Goal: Transaction & Acquisition: Purchase product/service

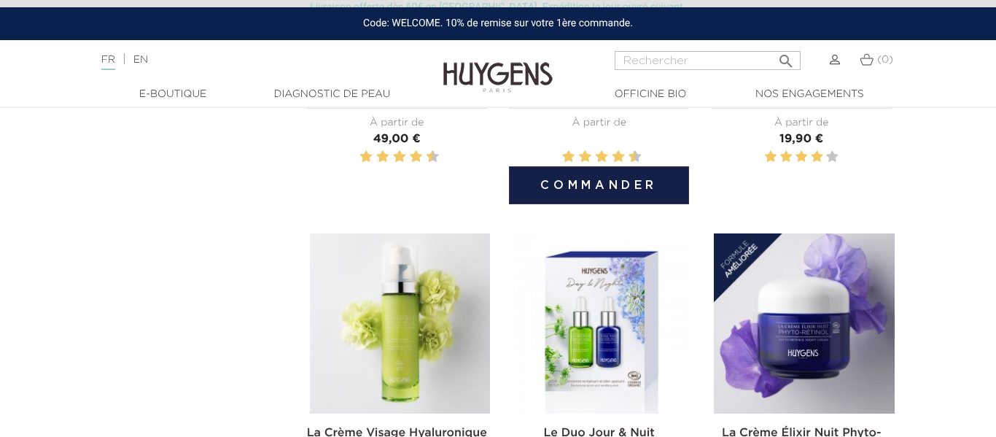
scroll to position [658, 0]
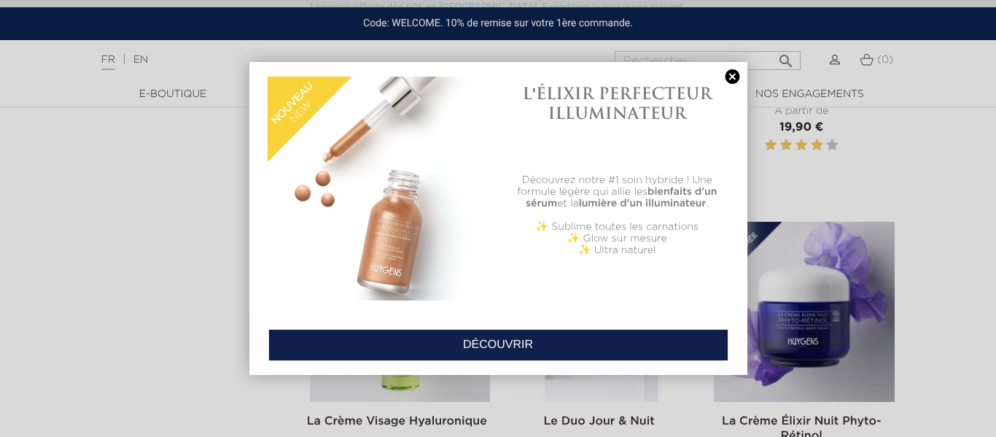
click at [737, 73] on link at bounding box center [733, 76] width 20 height 15
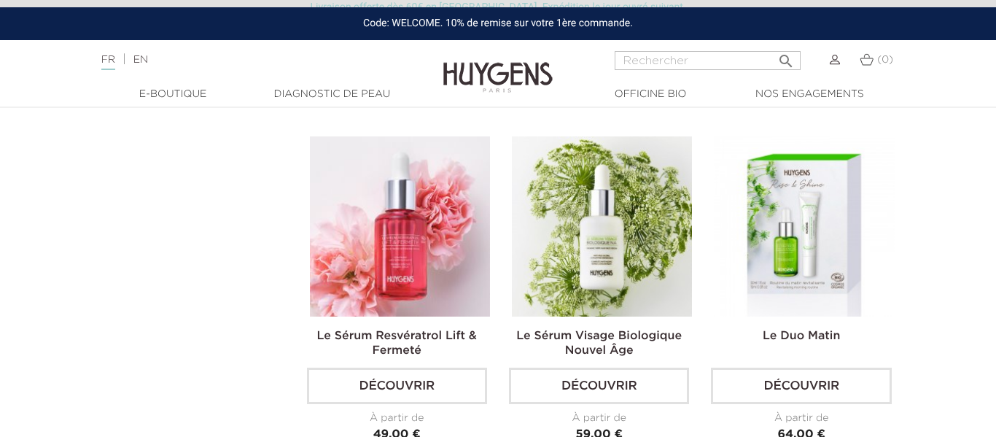
scroll to position [2147, 0]
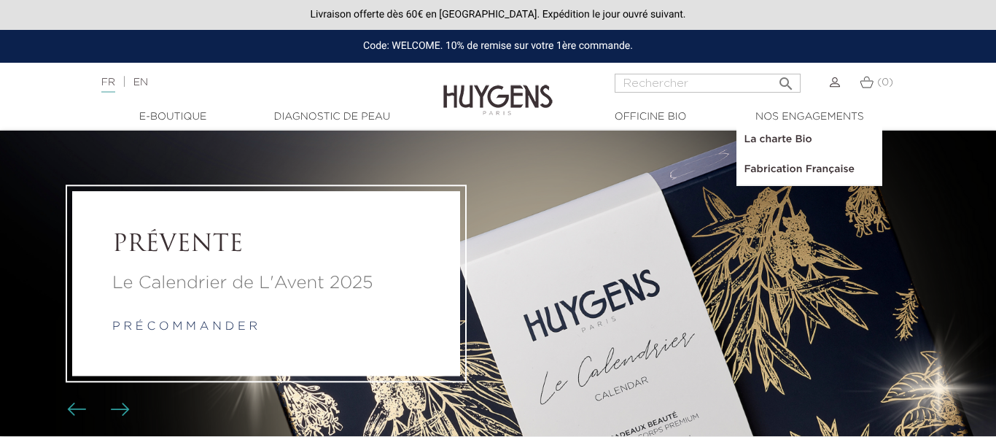
click at [796, 169] on link "Fabrication Française" at bounding box center [810, 170] width 146 height 30
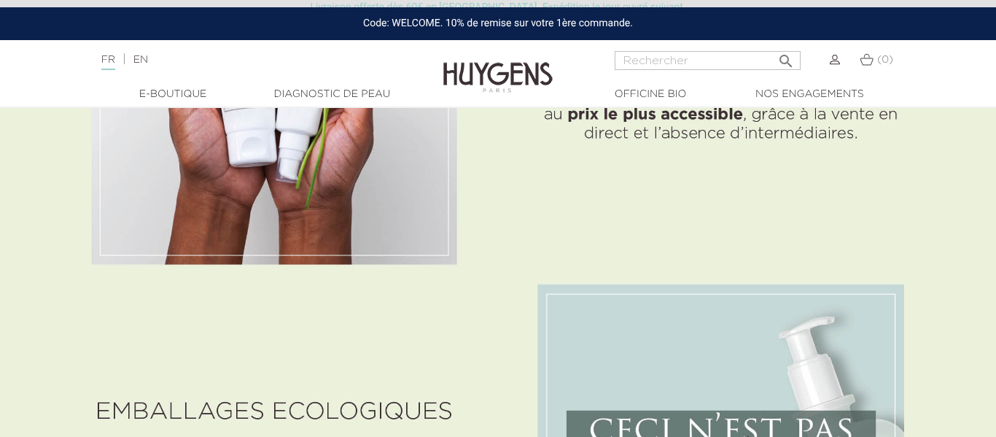
scroll to position [2444, 0]
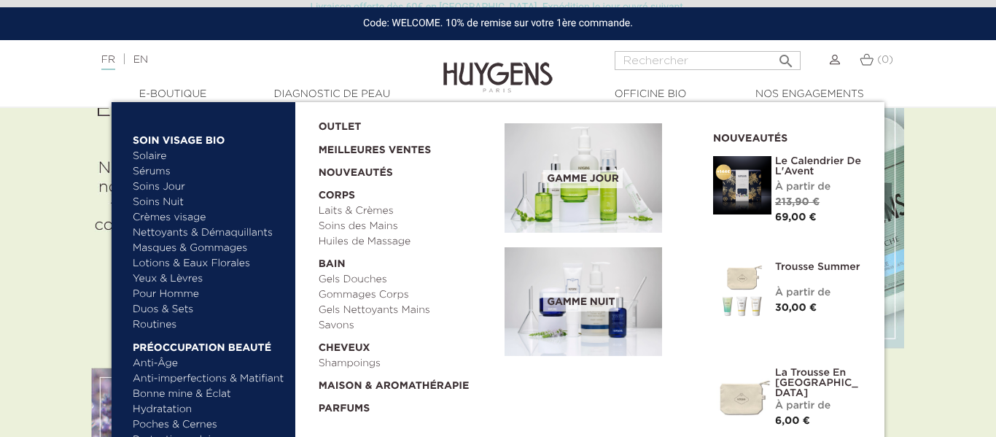
click at [164, 94] on link "  E-Boutique" at bounding box center [173, 94] width 146 height 15
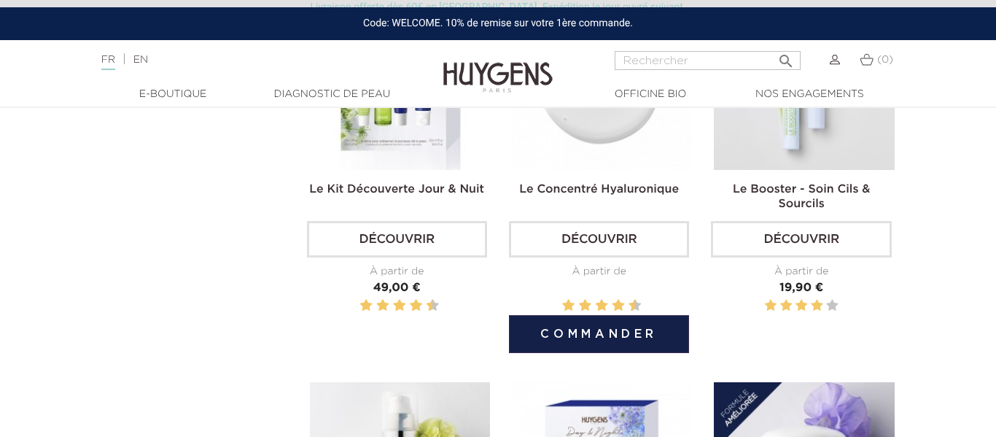
scroll to position [500, 0]
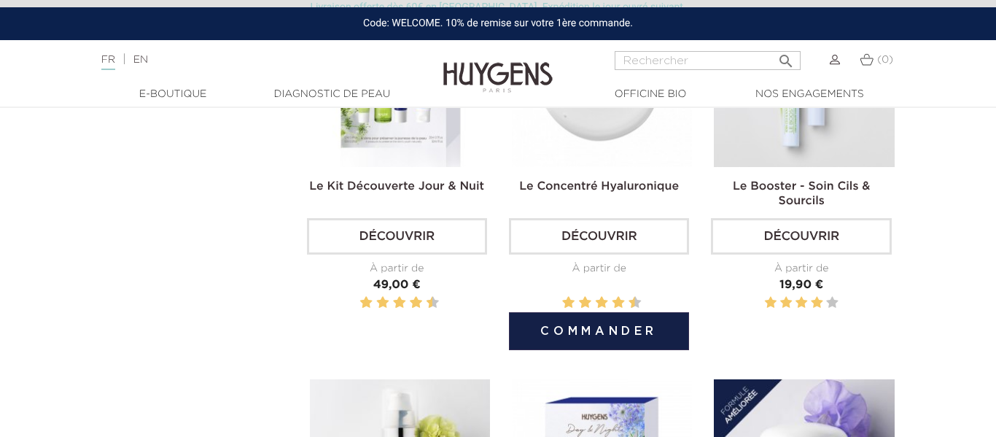
click at [588, 239] on link "Découvrir" at bounding box center [599, 236] width 180 height 36
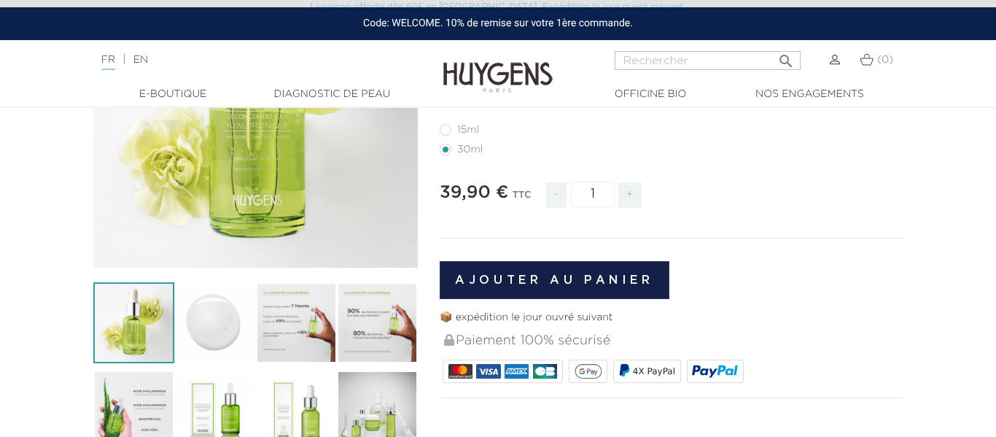
scroll to position [279, 0]
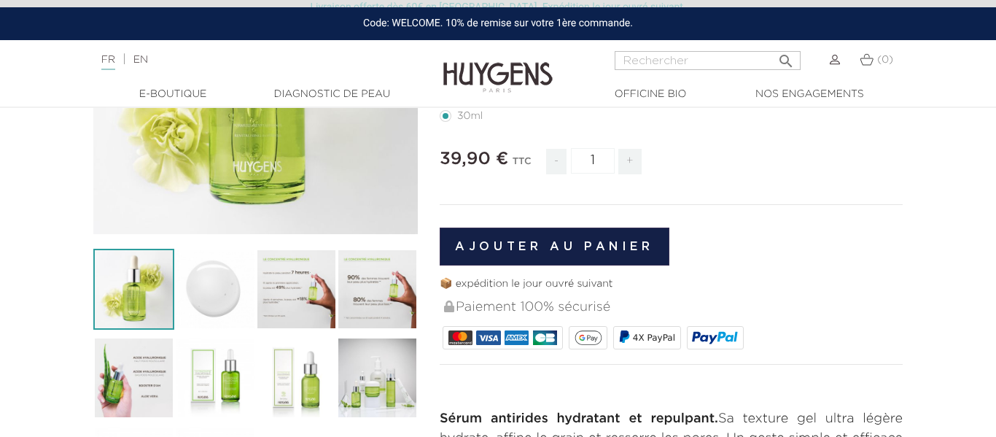
click at [293, 295] on img at bounding box center [296, 289] width 81 height 81
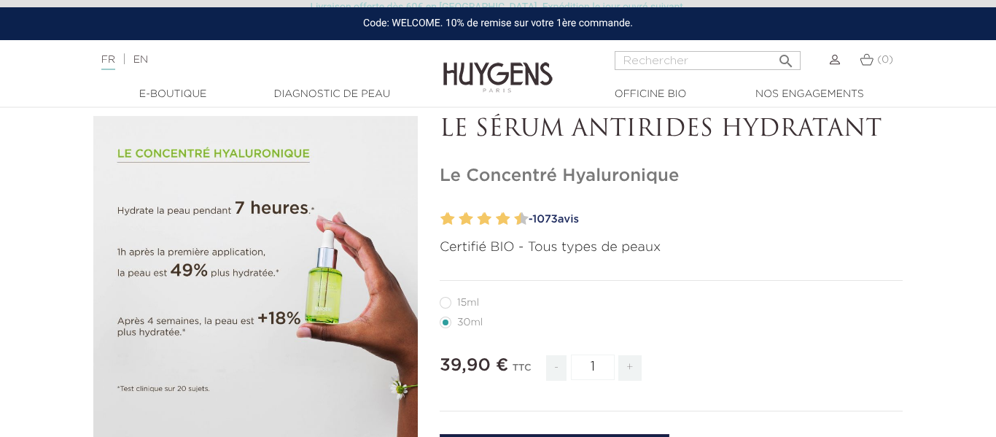
scroll to position [69, 0]
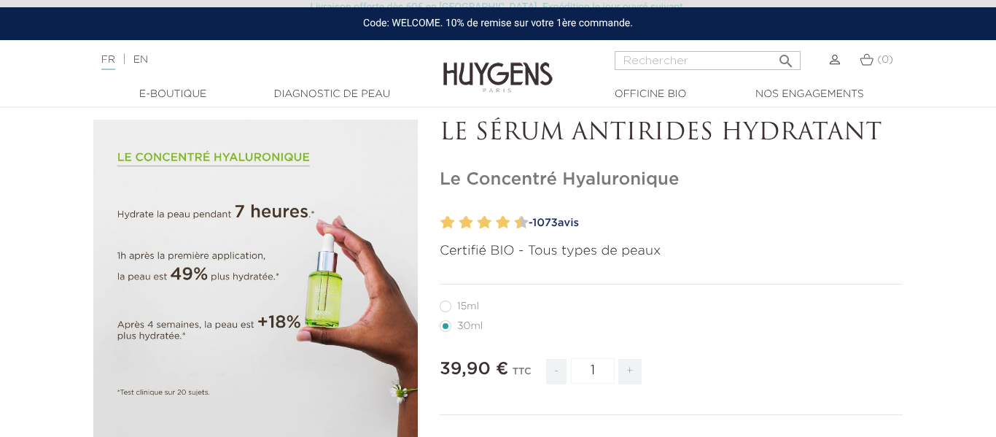
click at [252, 273] on icon "" at bounding box center [255, 282] width 73 height 73
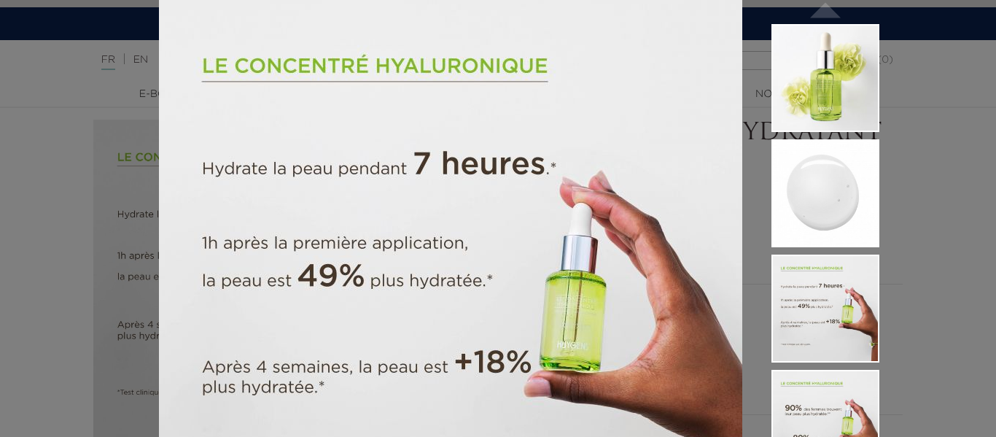
scroll to position [0, 0]
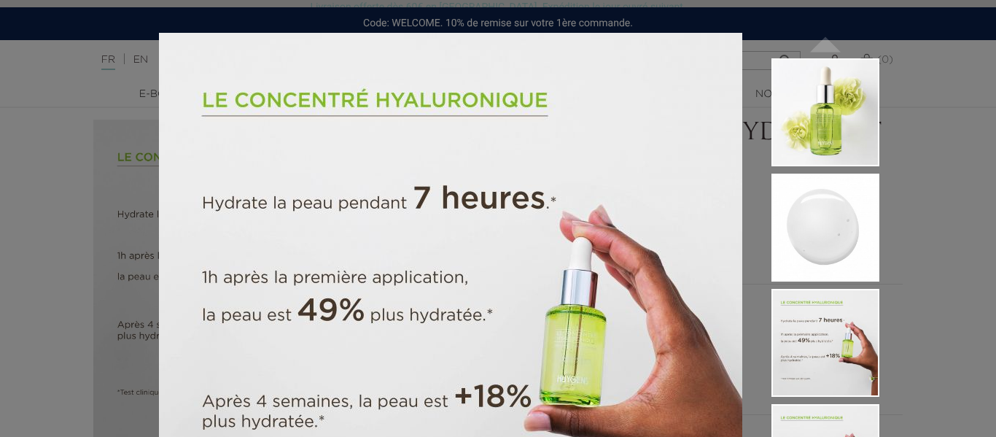
click at [109, 85] on div "Certifié BIO - Tous types de peaux  " at bounding box center [498, 218] width 996 height 437
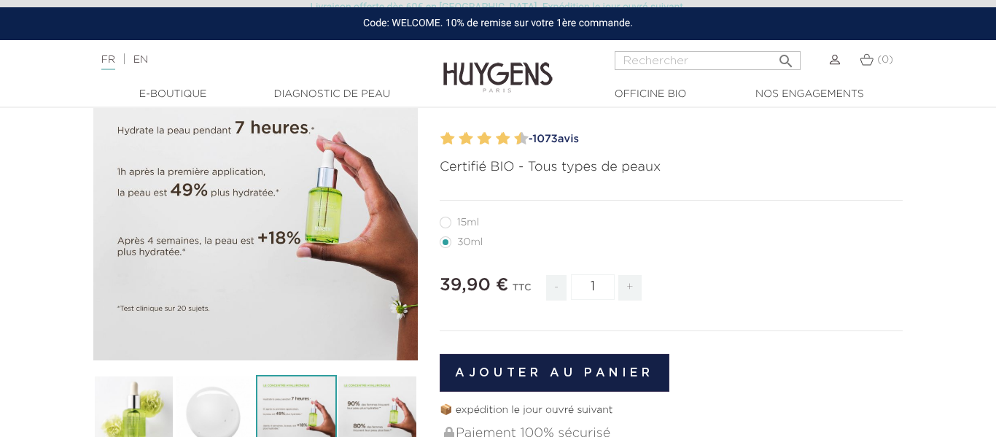
scroll to position [154, 0]
click at [488, 368] on button "Ajouter au panier" at bounding box center [555, 372] width 230 height 38
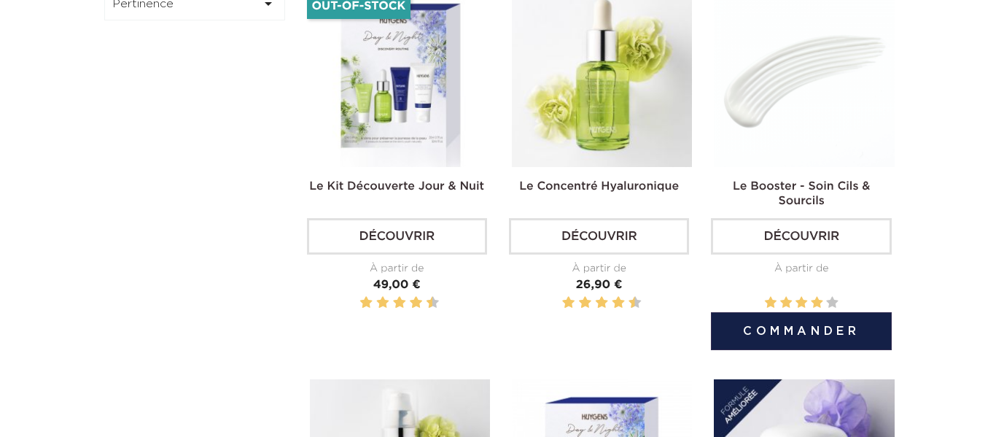
click at [812, 337] on button "Commander" at bounding box center [801, 331] width 180 height 38
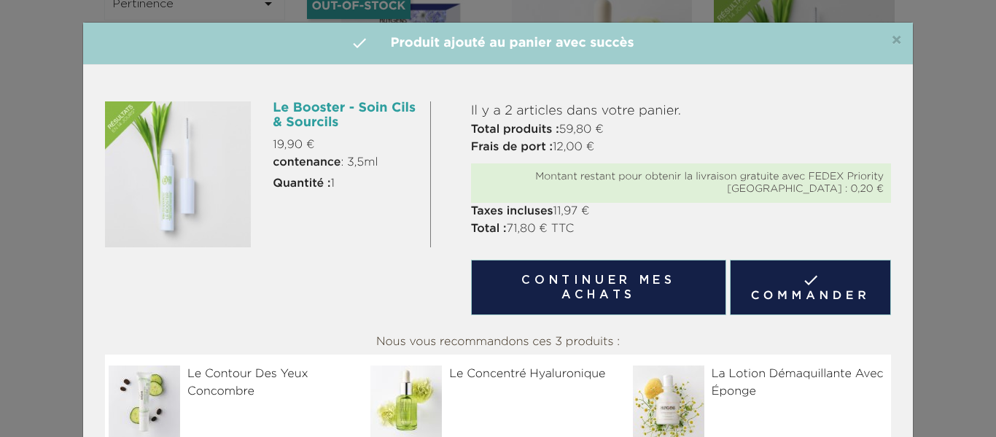
click at [323, 117] on h6 "Le Booster - Soin Cils & Sourcils" at bounding box center [346, 115] width 146 height 29
click at [194, 137] on img at bounding box center [178, 174] width 146 height 146
click at [636, 292] on button "Continuer mes achats" at bounding box center [598, 287] width 255 height 55
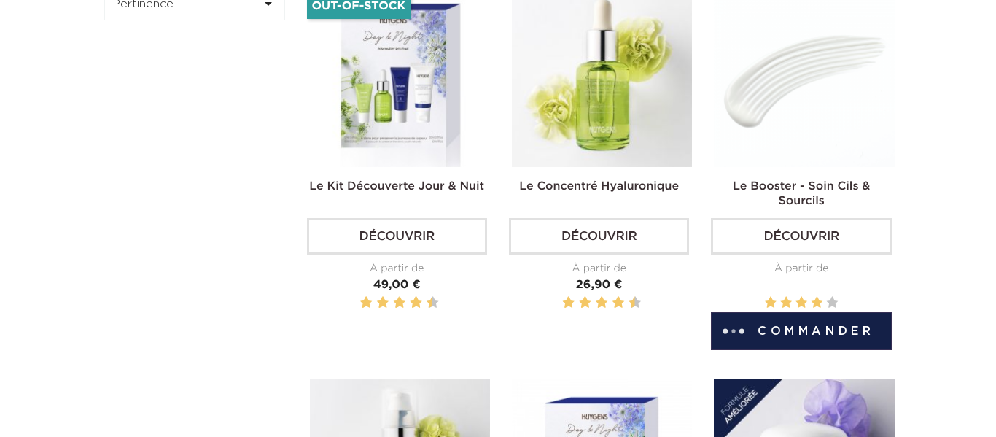
click at [804, 243] on link "Découvrir" at bounding box center [801, 236] width 180 height 36
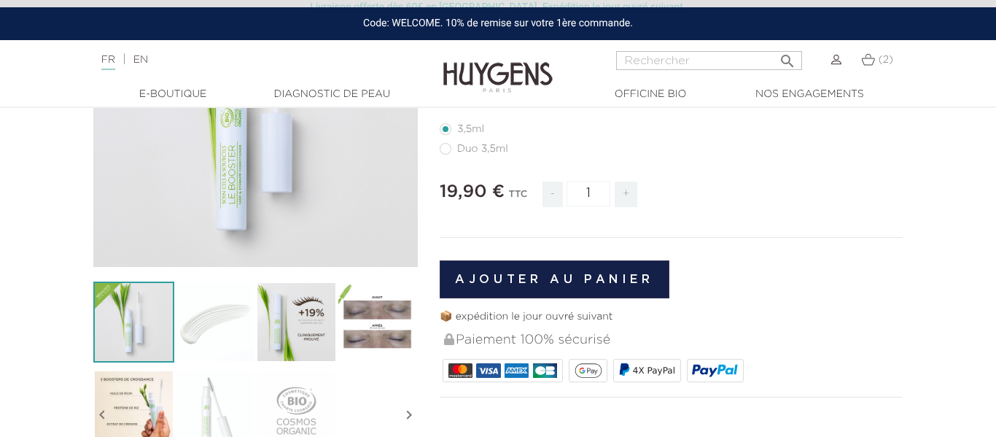
scroll to position [269, 0]
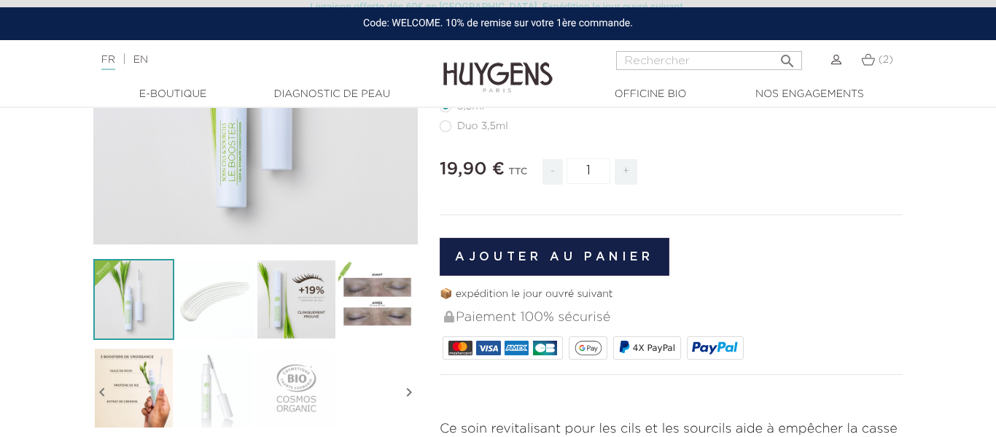
click at [377, 282] on img at bounding box center [377, 299] width 81 height 81
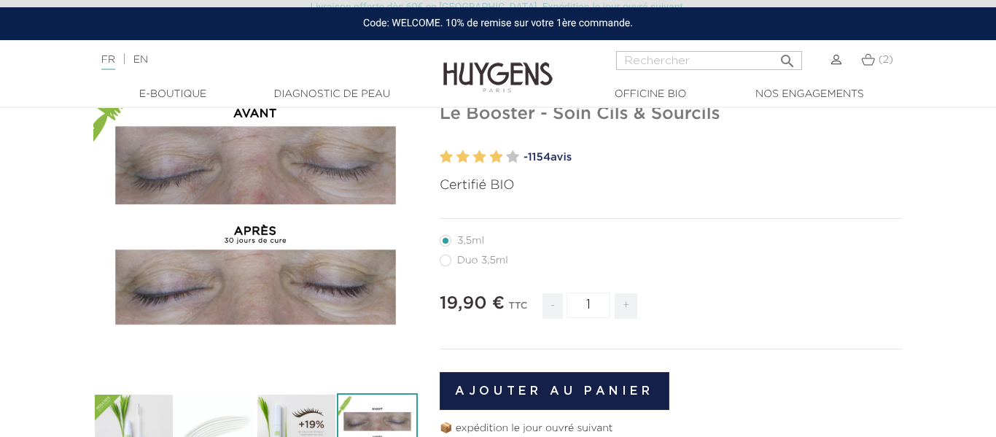
scroll to position [125, 0]
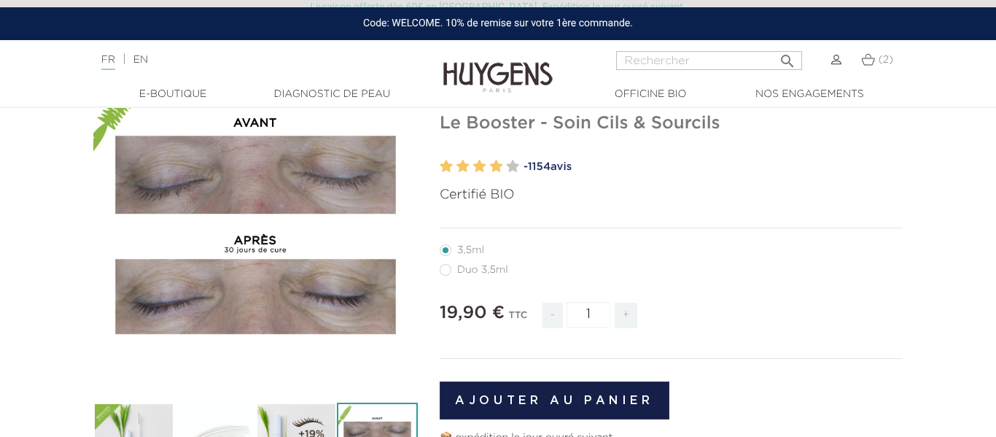
click at [251, 217] on icon "" at bounding box center [255, 226] width 73 height 73
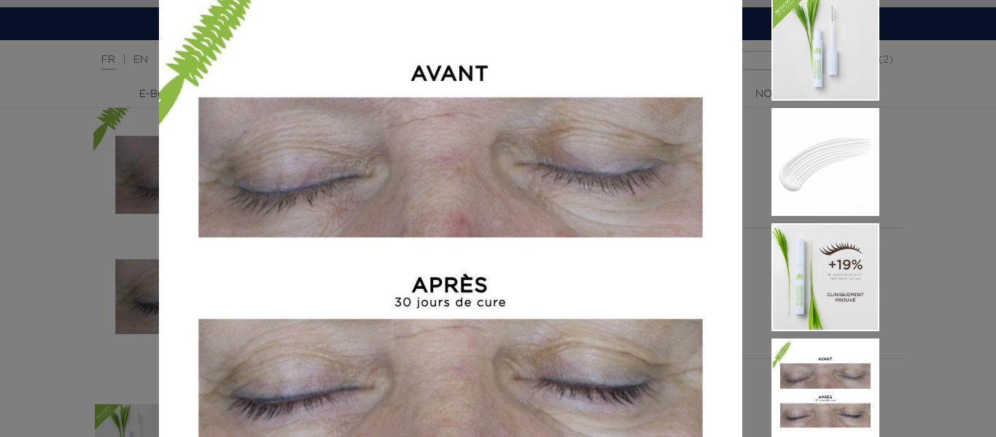
scroll to position [0, 0]
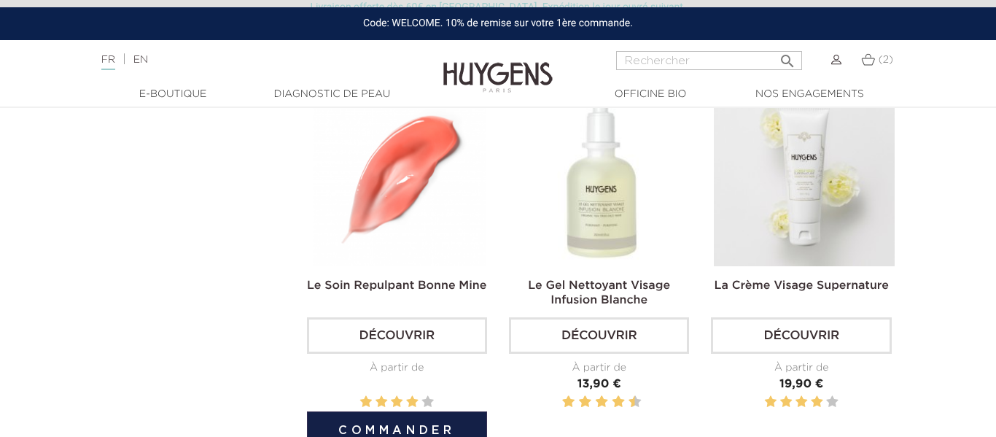
scroll to position [1207, 0]
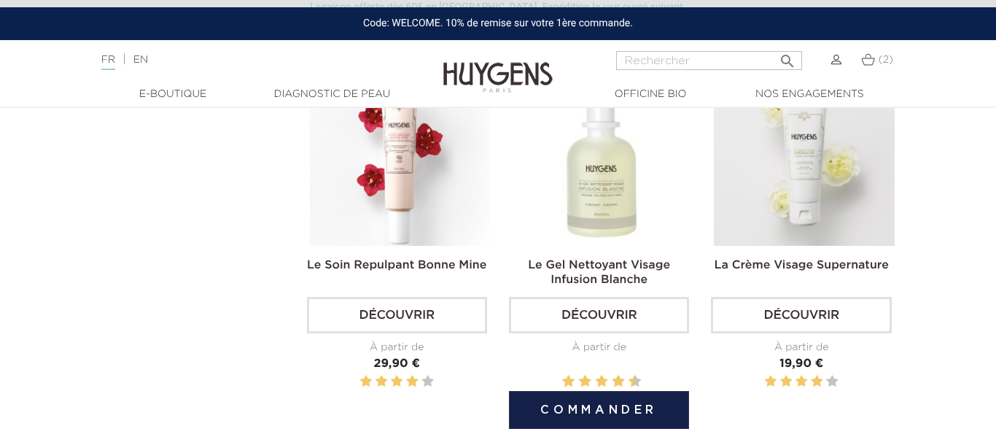
click at [602, 193] on img at bounding box center [602, 155] width 180 height 180
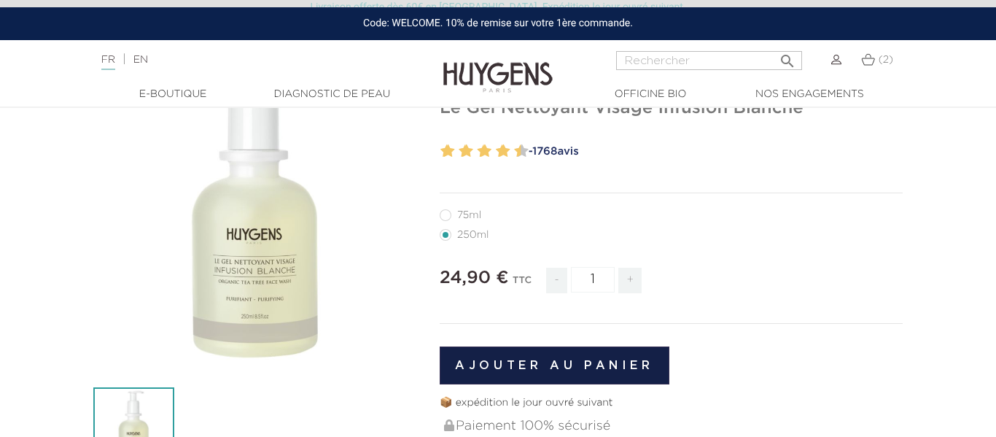
scroll to position [169, 0]
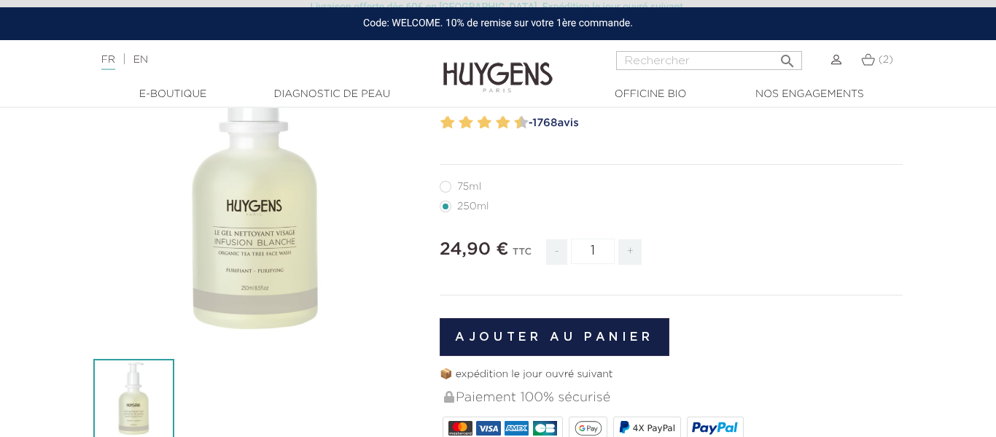
click at [259, 180] on icon "" at bounding box center [255, 182] width 73 height 73
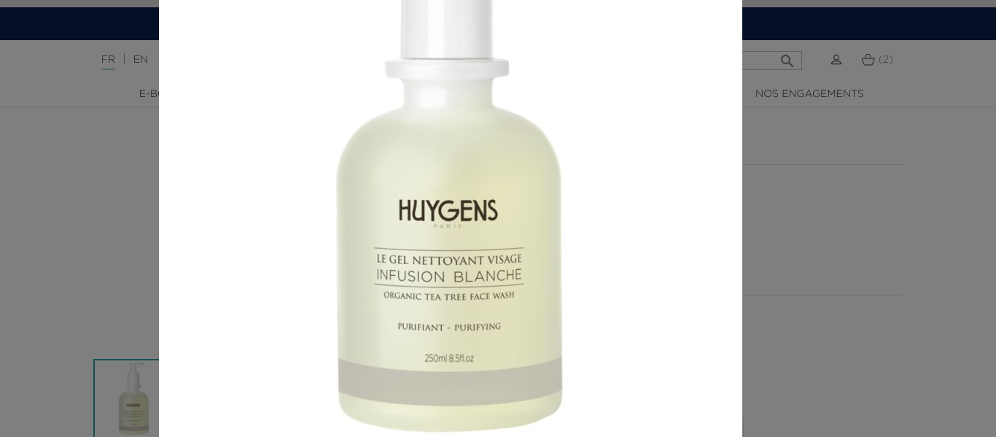
scroll to position [181, 0]
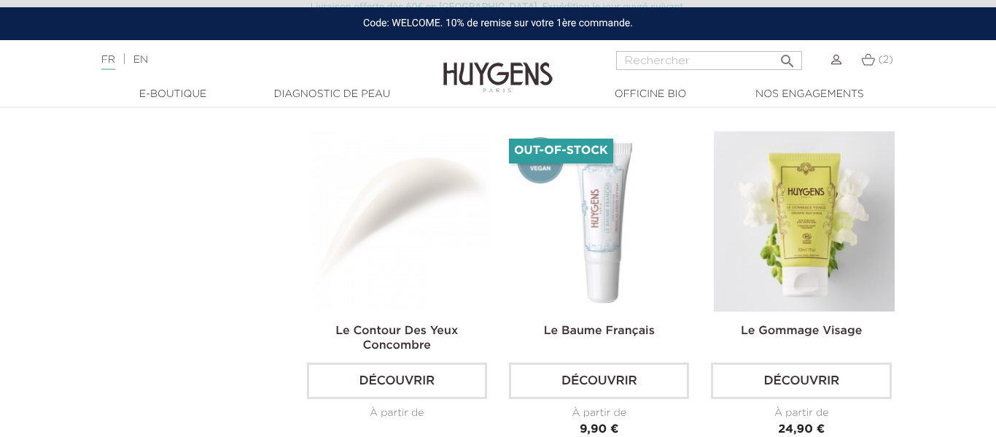
scroll to position [1534, 0]
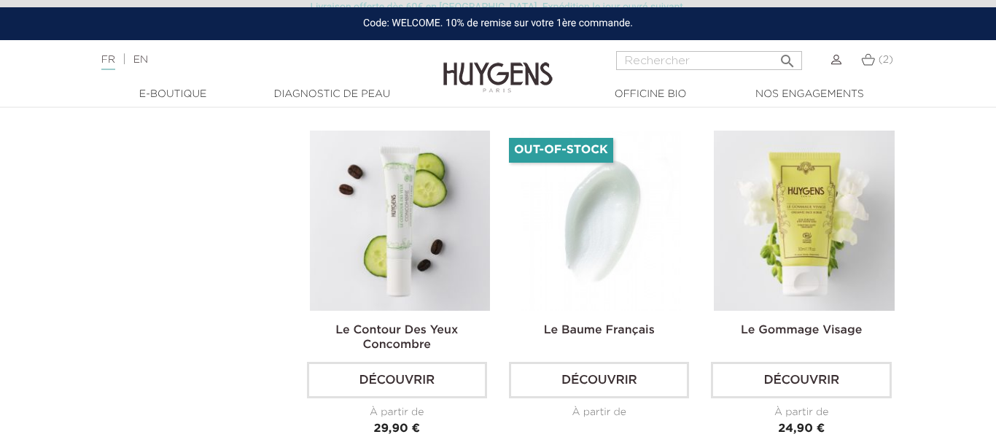
click at [588, 236] on img at bounding box center [602, 221] width 180 height 180
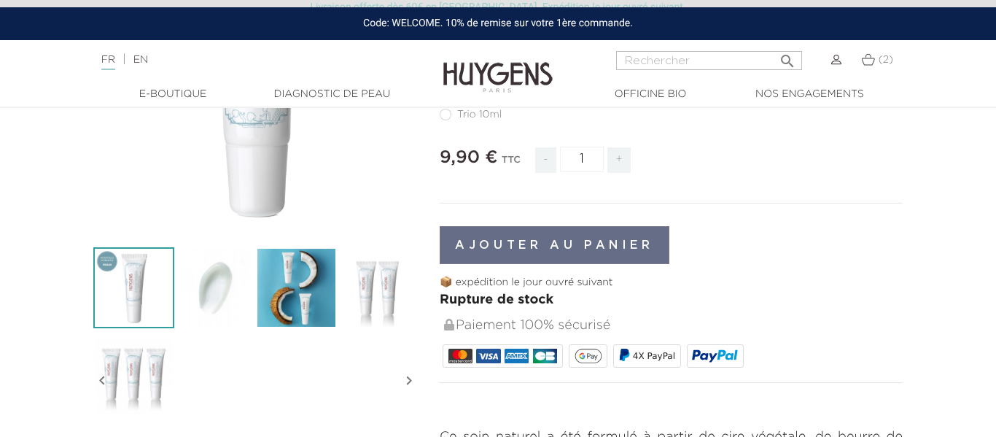
scroll to position [282, 0]
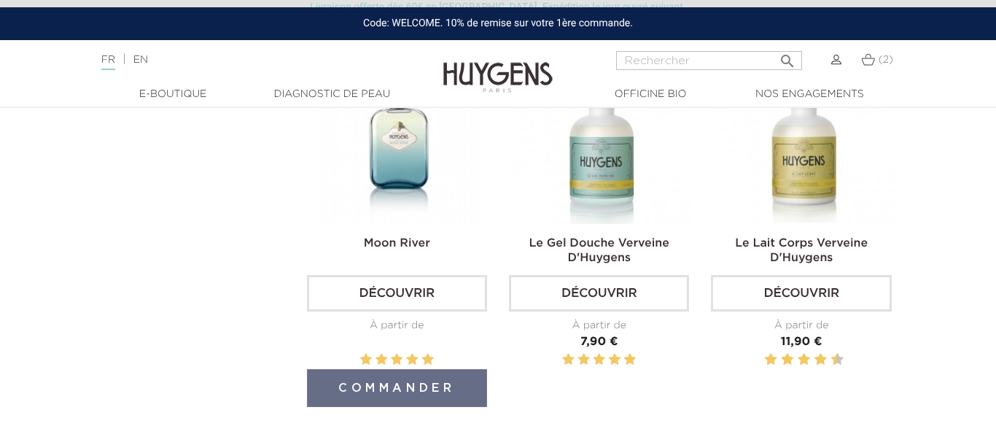
scroll to position [2821, 0]
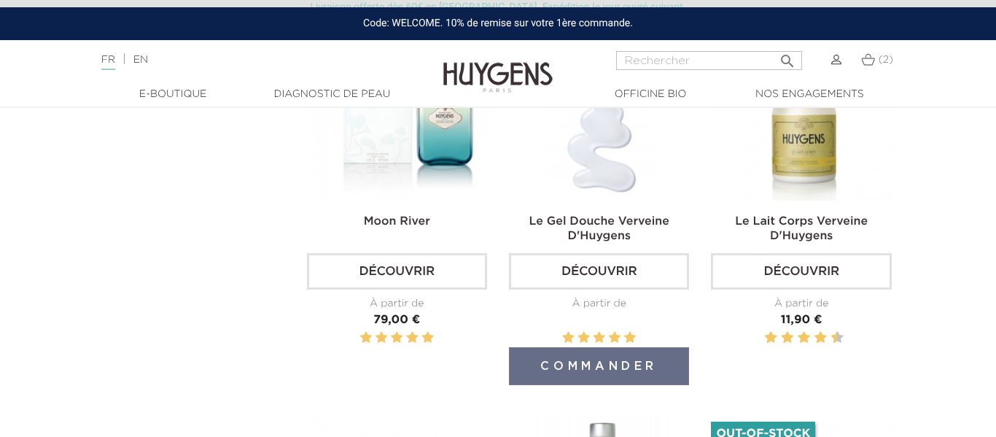
click at [599, 166] on img at bounding box center [602, 111] width 180 height 180
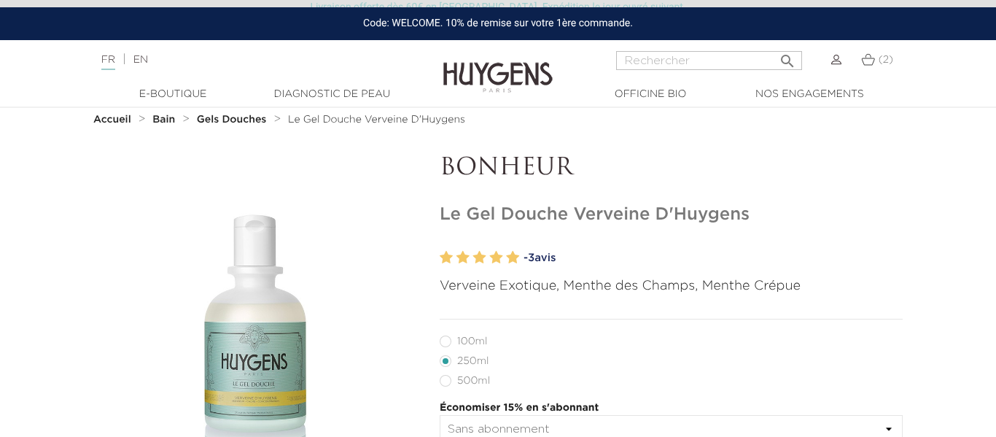
scroll to position [140, 0]
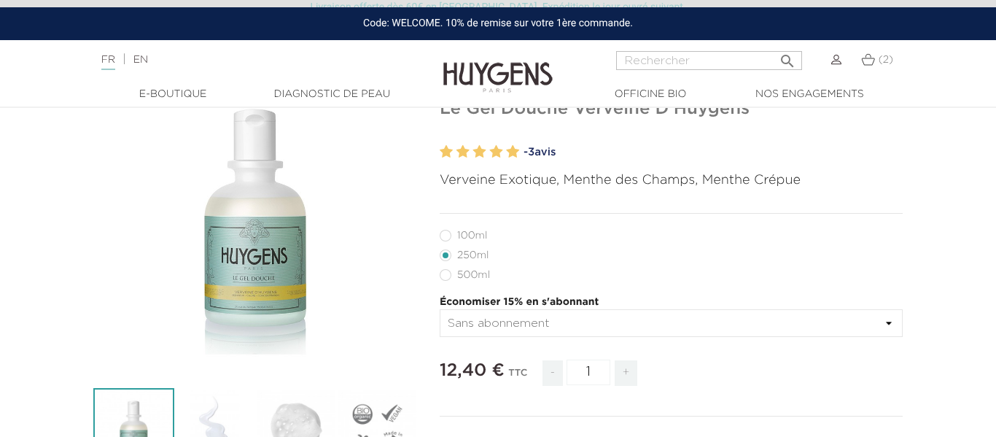
click at [447, 276] on label49"] "500ml" at bounding box center [474, 275] width 68 height 12
radio input "true"
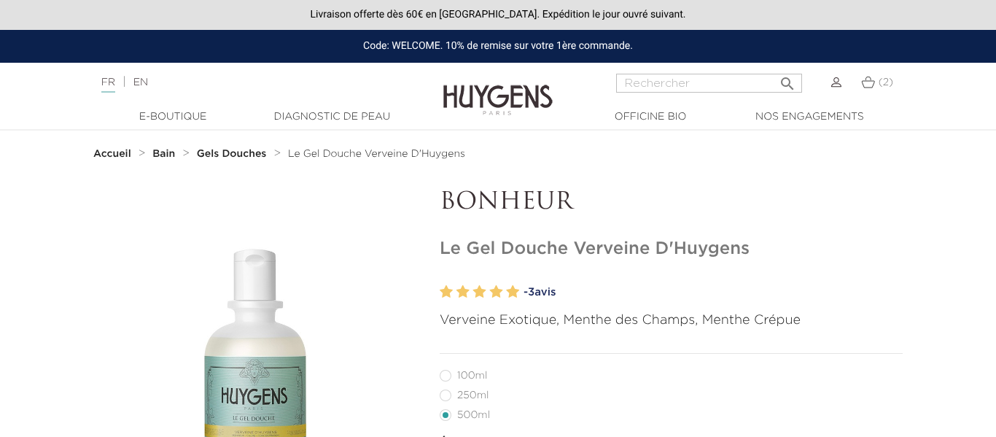
radio input "true"
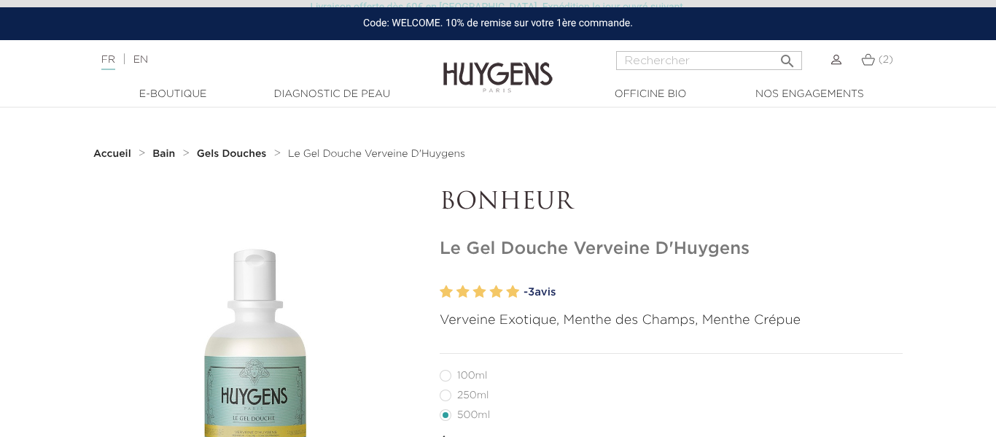
scroll to position [140, 0]
